Goal: Task Accomplishment & Management: Manage account settings

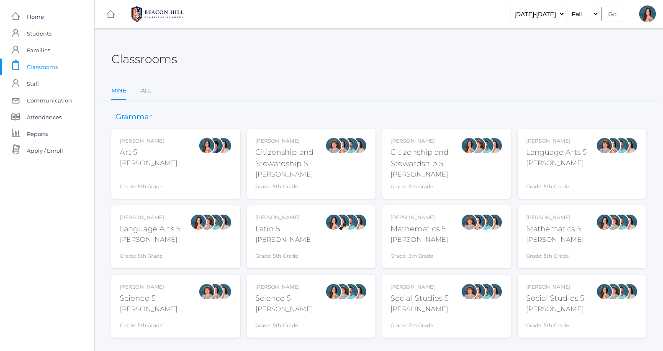
click at [181, 243] on div "Rebecca Salazar Language Arts 5 Salazar Grade: 5th Grade 05LA" at bounding box center [176, 237] width 112 height 46
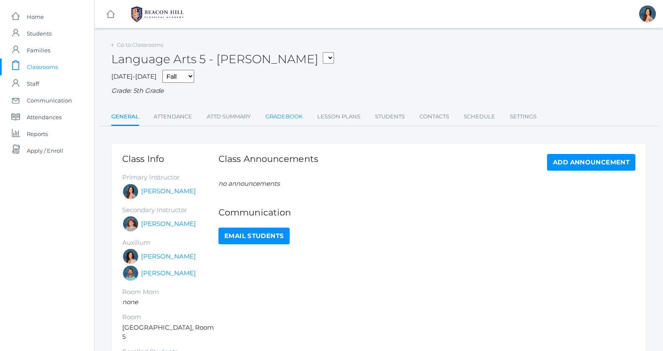
click at [297, 117] on link "Gradebook" at bounding box center [283, 116] width 37 height 17
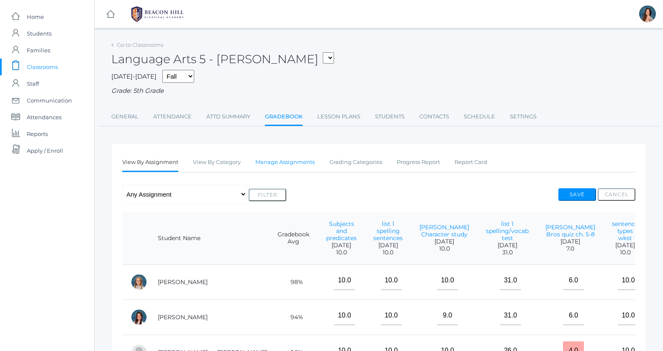
click at [289, 159] on link "Manage Assignments" at bounding box center [284, 162] width 59 height 17
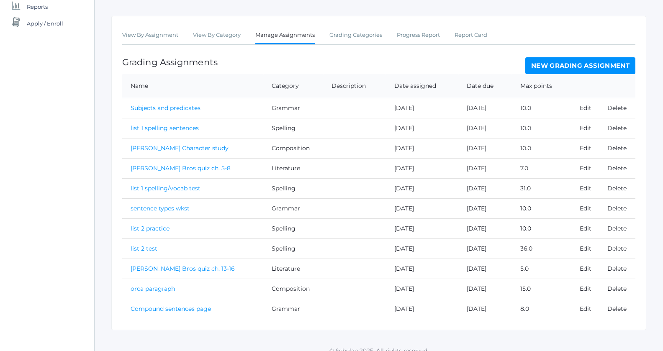
scroll to position [133, 0]
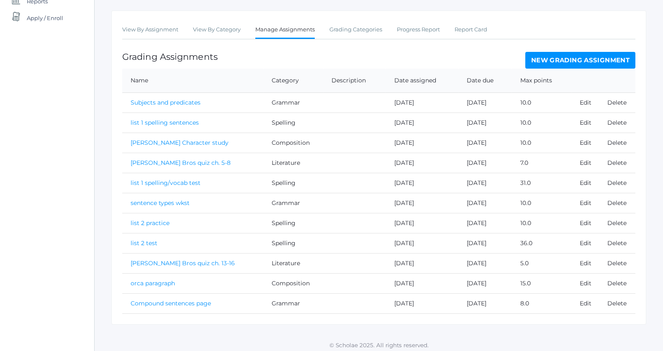
click at [148, 279] on link "orca paragraph" at bounding box center [153, 283] width 44 height 8
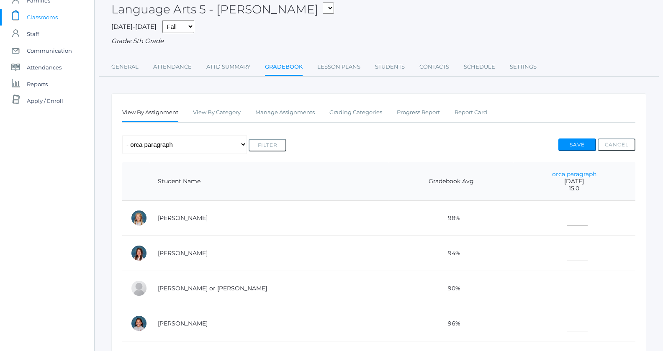
scroll to position [62, 0]
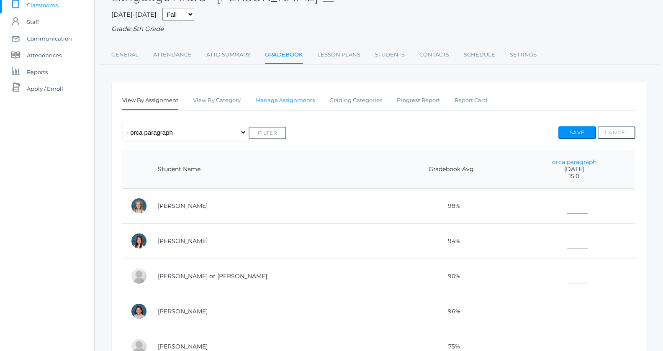
click at [276, 97] on link "Manage Assignments" at bounding box center [284, 100] width 59 height 17
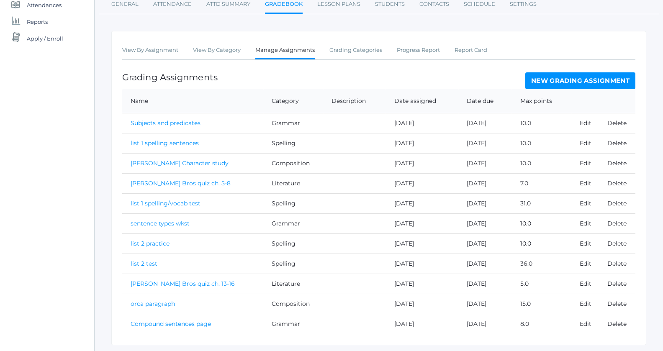
scroll to position [133, 0]
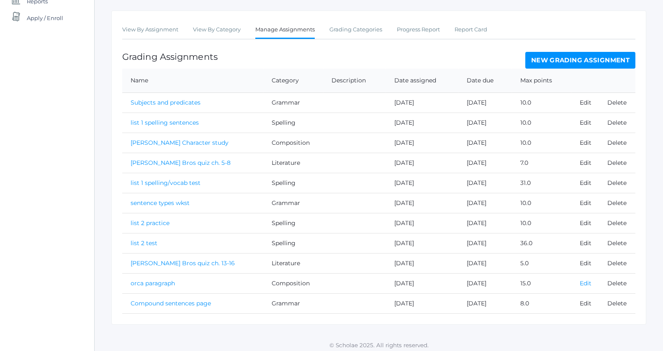
click at [579, 282] on link "Edit" at bounding box center [585, 283] width 12 height 8
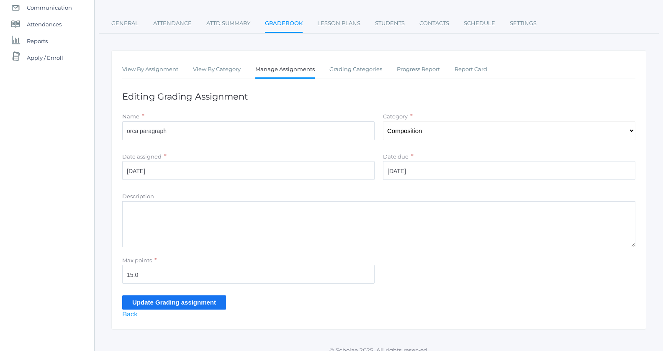
scroll to position [100, 0]
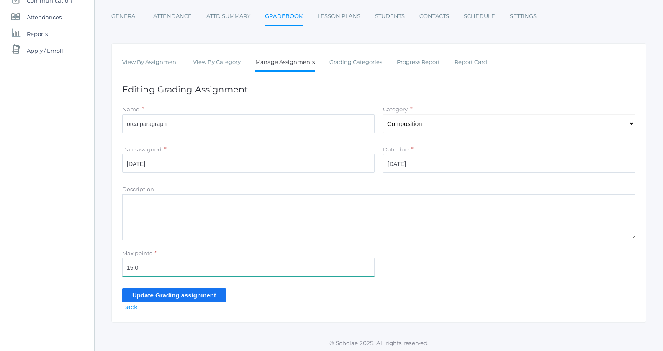
drag, startPoint x: 144, startPoint y: 264, endPoint x: 113, endPoint y: 271, distance: 31.8
click at [122, 272] on input "15.0" at bounding box center [248, 267] width 252 height 19
type input "1"
type input "20"
click at [157, 293] on input "Update Grading assignment" at bounding box center [174, 295] width 104 height 14
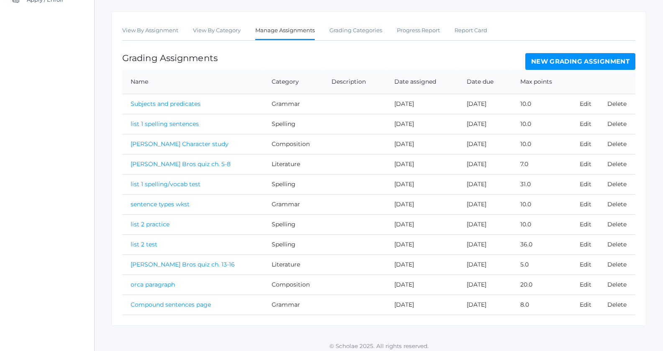
scroll to position [152, 0]
click at [154, 281] on link "orca paragraph" at bounding box center [153, 283] width 44 height 8
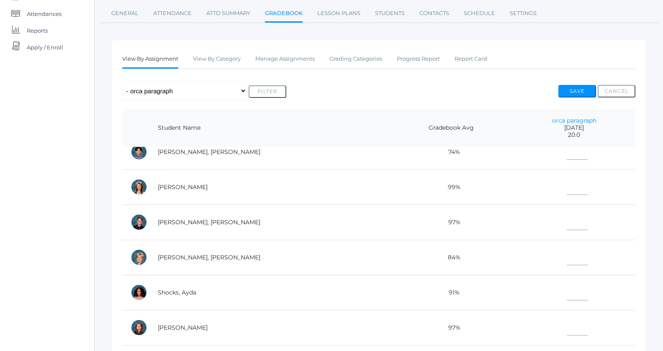
scroll to position [402, 0]
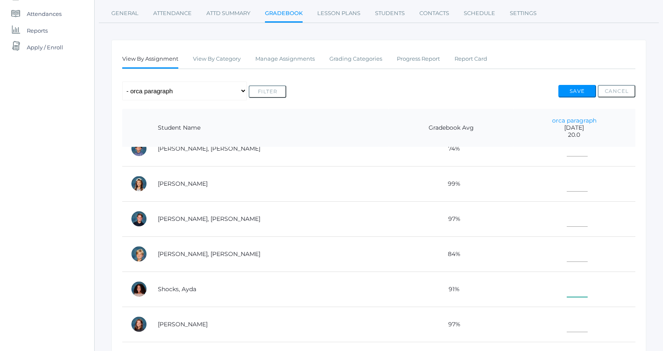
click at [566, 289] on input"] "text" at bounding box center [576, 287] width 21 height 19
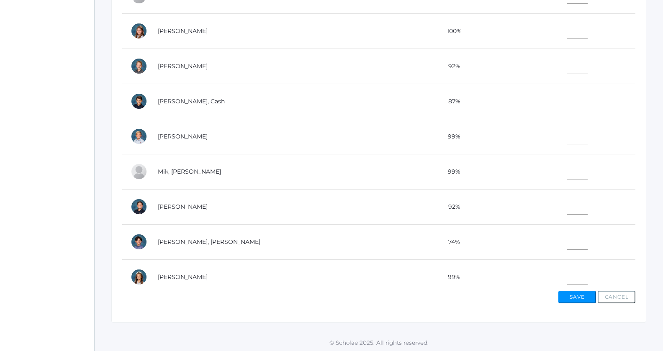
scroll to position [203, 0]
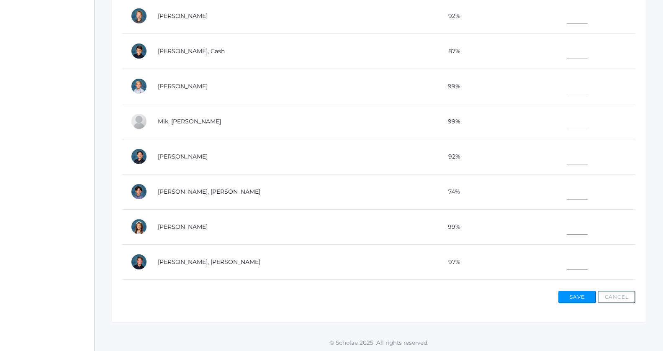
type input"] "S"
click at [566, 260] on input"] "text" at bounding box center [576, 260] width 21 height 19
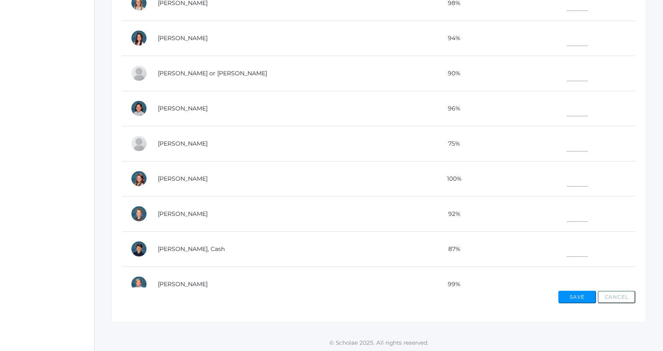
scroll to position [0, 0]
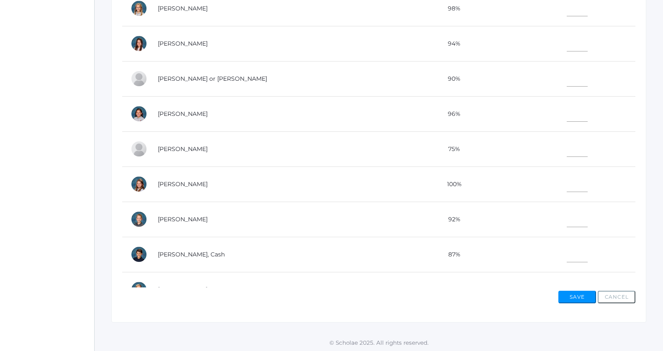
type input"] "S"
click at [566, 78] on input"] "text" at bounding box center [576, 77] width 21 height 19
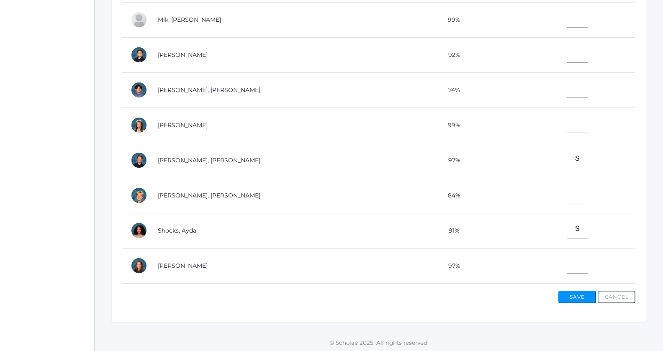
scroll to position [399, 0]
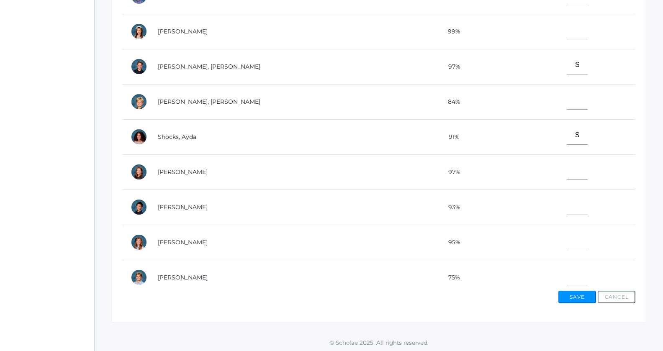
type input"] "S"
click at [566, 202] on input"] "text" at bounding box center [576, 205] width 21 height 19
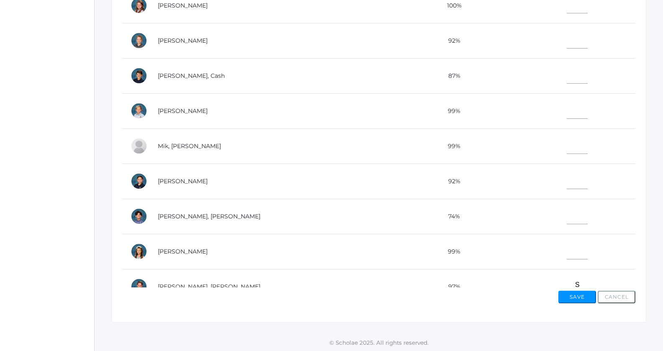
scroll to position [176, 0]
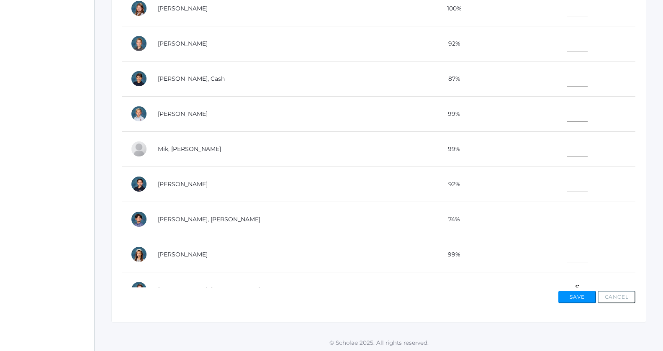
type input"] "S"
click at [566, 45] on input"] "text" at bounding box center [576, 42] width 21 height 19
type input"] "S"
click at [566, 249] on input"] "text" at bounding box center [576, 252] width 21 height 19
type input"] "2"
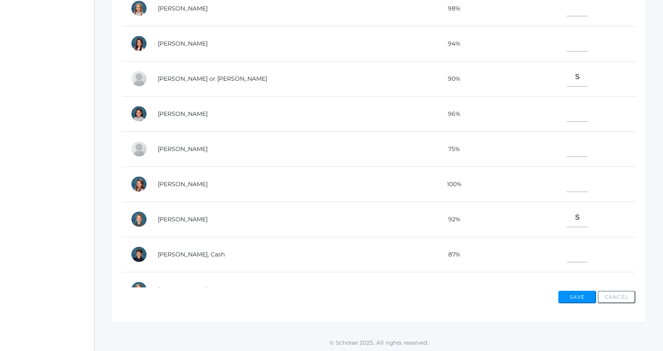
scroll to position [0, 0]
type input"] "S"
click at [566, 48] on input"] "text" at bounding box center [576, 42] width 21 height 19
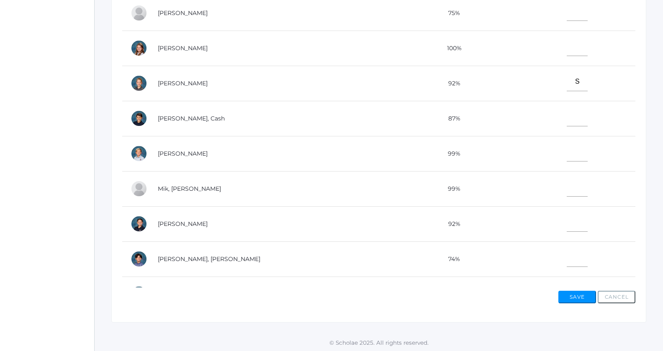
scroll to position [141, 0]
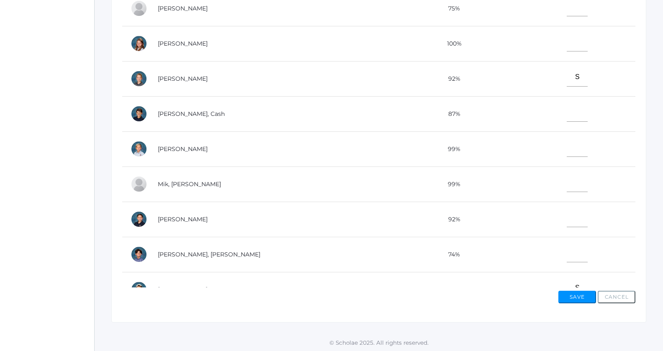
type input"] "S"
click at [566, 251] on input"] "text" at bounding box center [576, 252] width 21 height 19
type input"] "S"
click at [566, 113] on input"] "text" at bounding box center [576, 112] width 21 height 19
type input"] "S"
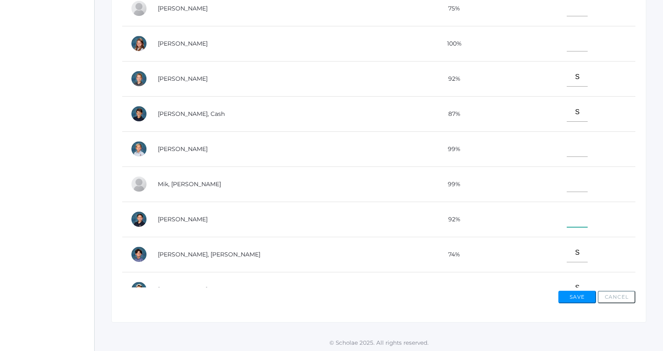
click at [568, 220] on input"] "text" at bounding box center [576, 217] width 21 height 19
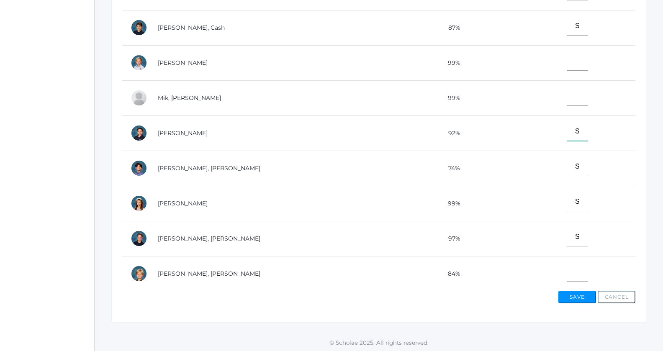
scroll to position [70, 0]
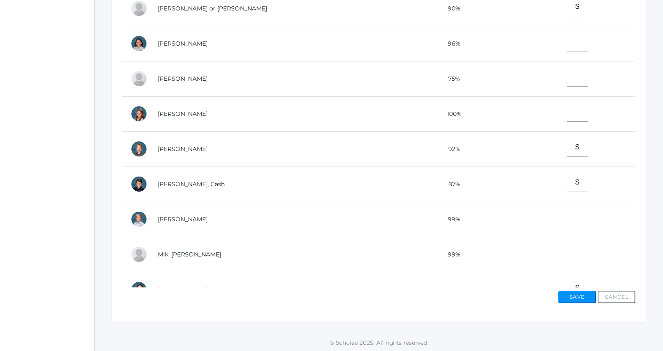
type input"] "S"
click at [566, 78] on input"] "text" at bounding box center [576, 77] width 21 height 19
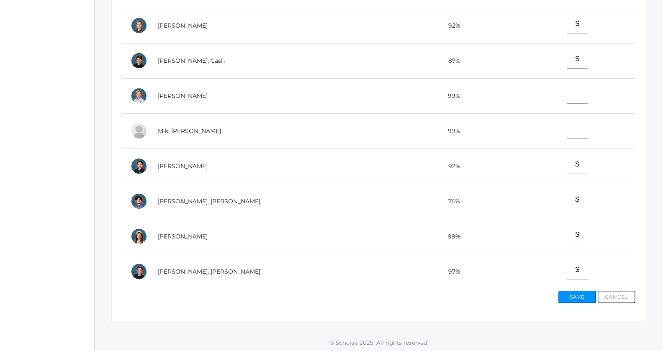
scroll to position [242, 0]
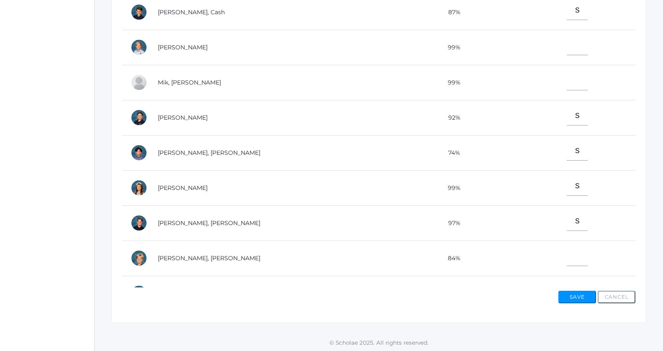
type input"] "S"
click at [566, 253] on input"] "text" at bounding box center [576, 256] width 21 height 19
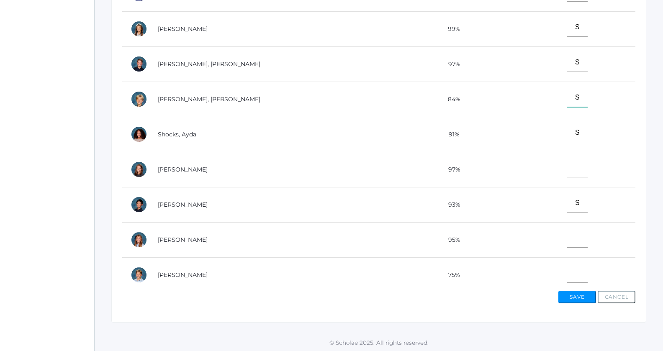
scroll to position [402, 0]
type input"] "S"
click at [566, 232] on input"] "text" at bounding box center [576, 237] width 21 height 19
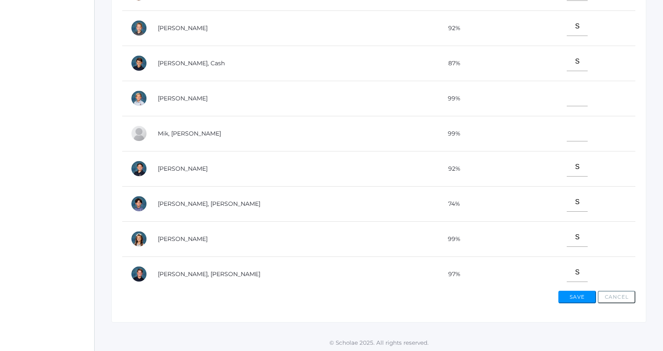
scroll to position [144, 0]
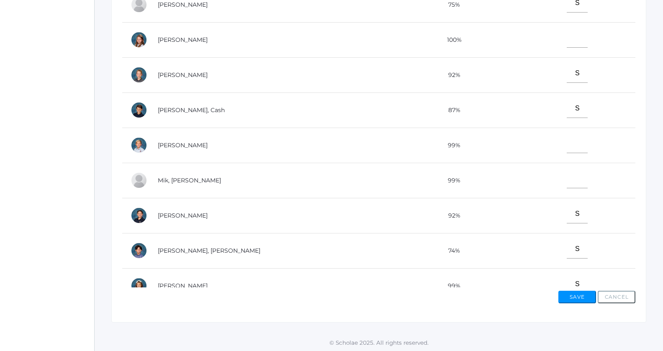
type input"] "S"
click at [566, 41] on input"] "text" at bounding box center [576, 38] width 21 height 19
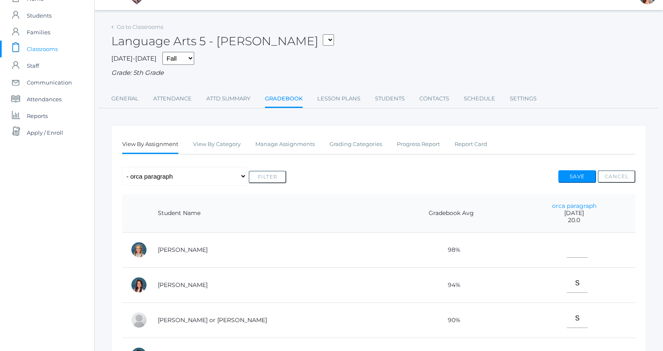
scroll to position [11, 0]
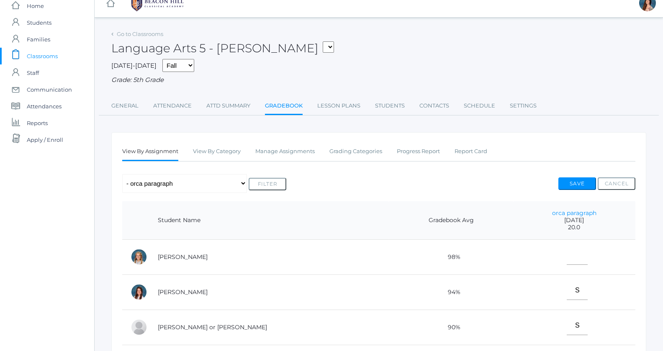
type input"] "S"
click at [566, 257] on input"] "text" at bounding box center [576, 255] width 21 height 19
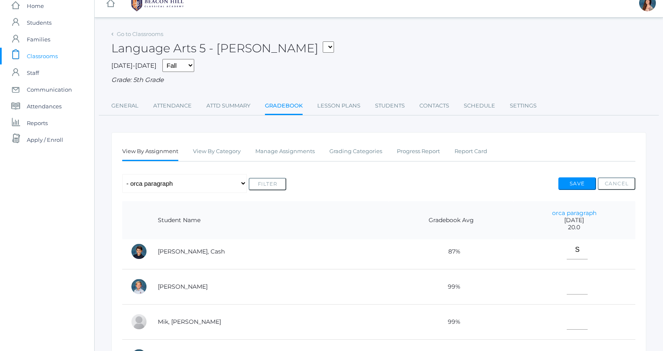
scroll to position [219, 0]
type input"] "S"
click at [566, 319] on input"] "text" at bounding box center [576, 317] width 21 height 19
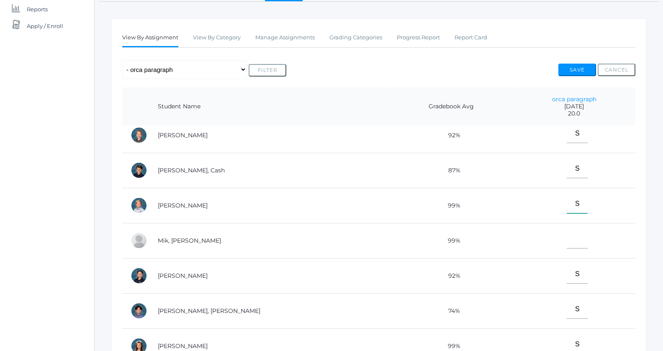
scroll to position [128, 0]
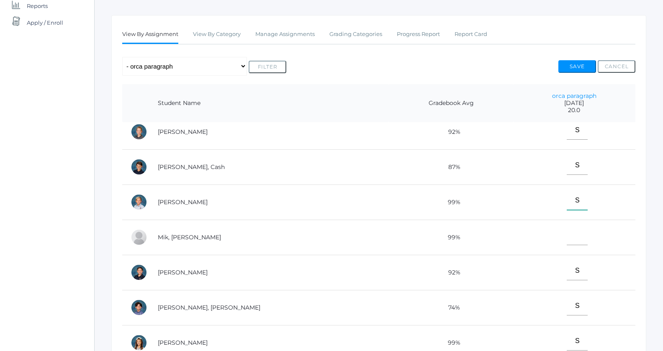
type input"] "S"
click at [566, 233] on input"] "text" at bounding box center [576, 235] width 21 height 19
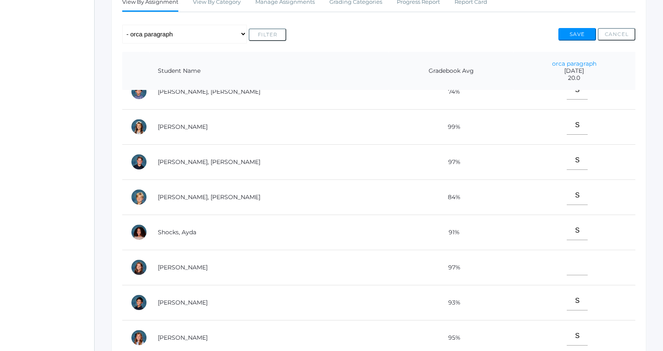
scroll to position [169, 0]
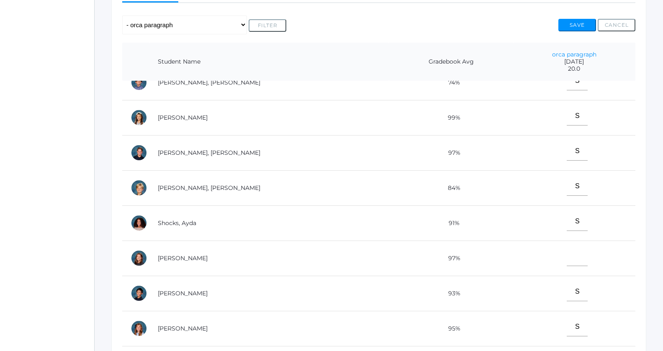
type input"] "S"
click at [566, 254] on input"] "text" at bounding box center [576, 256] width 21 height 19
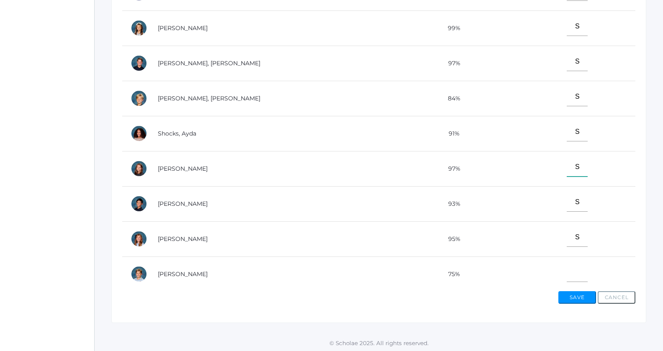
scroll to position [259, 0]
type input"] "S"
click at [566, 268] on input"] "text" at bounding box center [576, 272] width 21 height 19
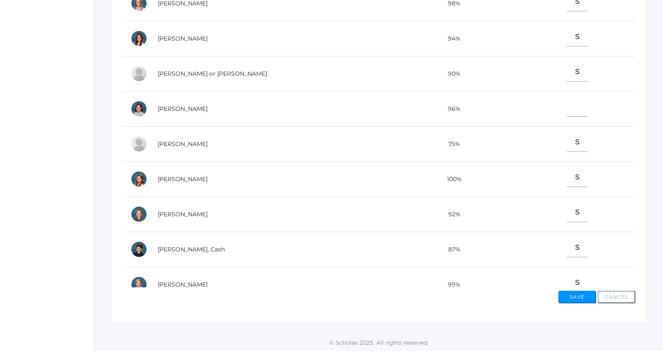
scroll to position [0, 0]
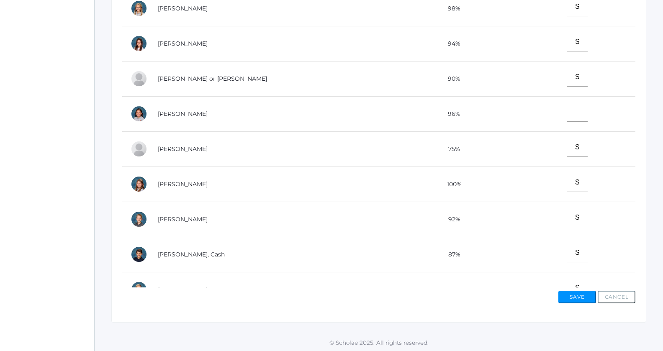
type input"] "0"
click at [566, 118] on input"] "text" at bounding box center [576, 112] width 21 height 19
type input"] "S"
click at [560, 300] on button "Save" at bounding box center [577, 297] width 38 height 13
